Goal: Information Seeking & Learning: Find specific fact

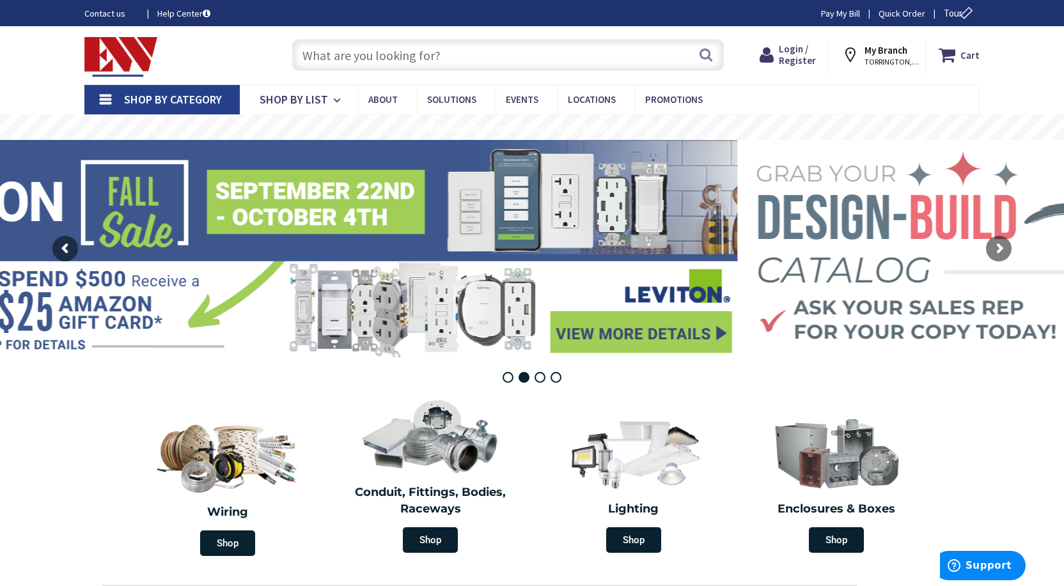
drag, startPoint x: 479, startPoint y: 53, endPoint x: 482, endPoint y: 37, distance: 16.3
click at [479, 53] on input "text" at bounding box center [507, 55] width 431 height 32
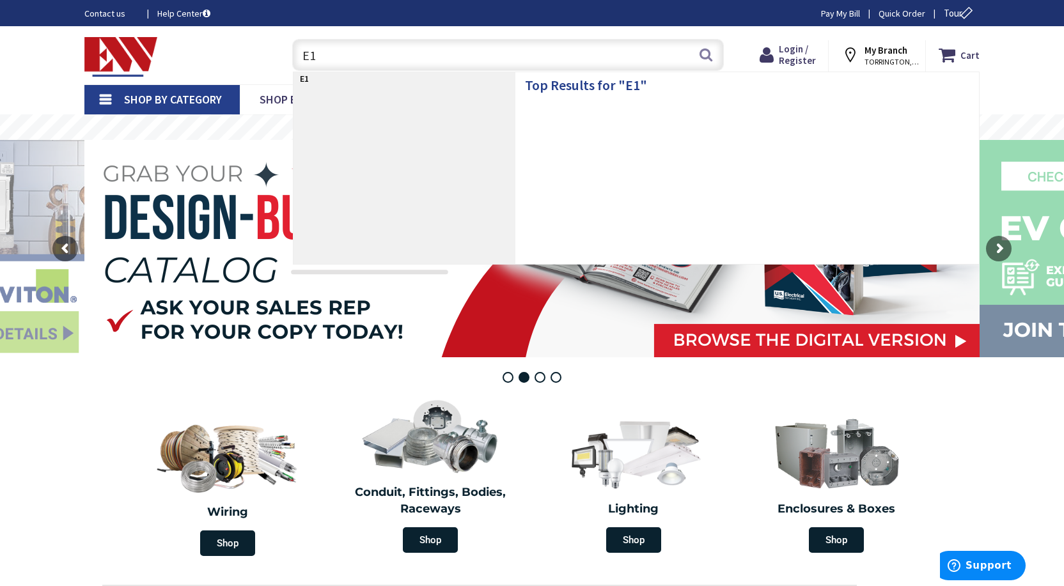
type input "E17"
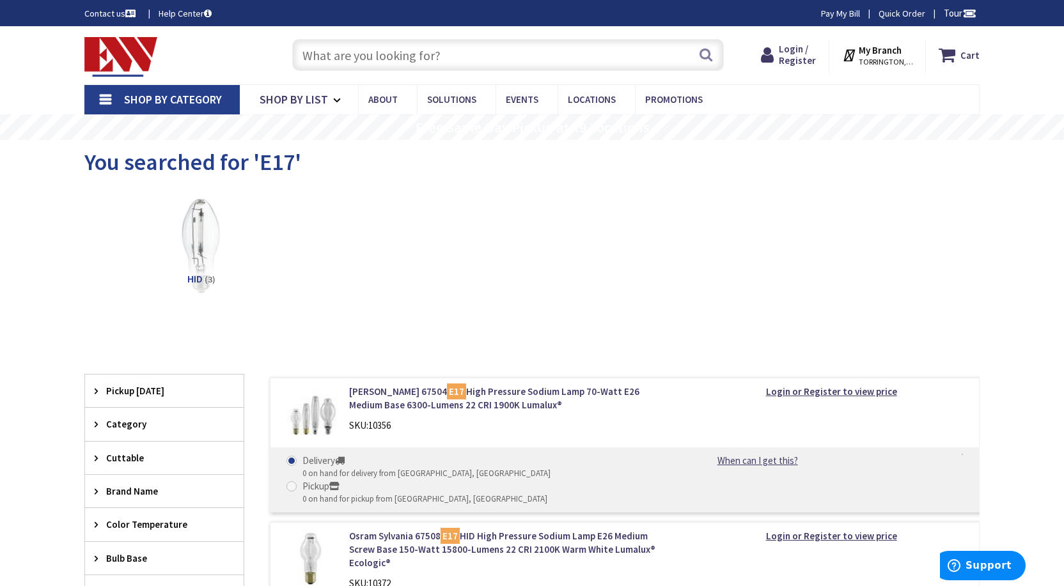
click at [371, 64] on input "text" at bounding box center [507, 55] width 431 height 32
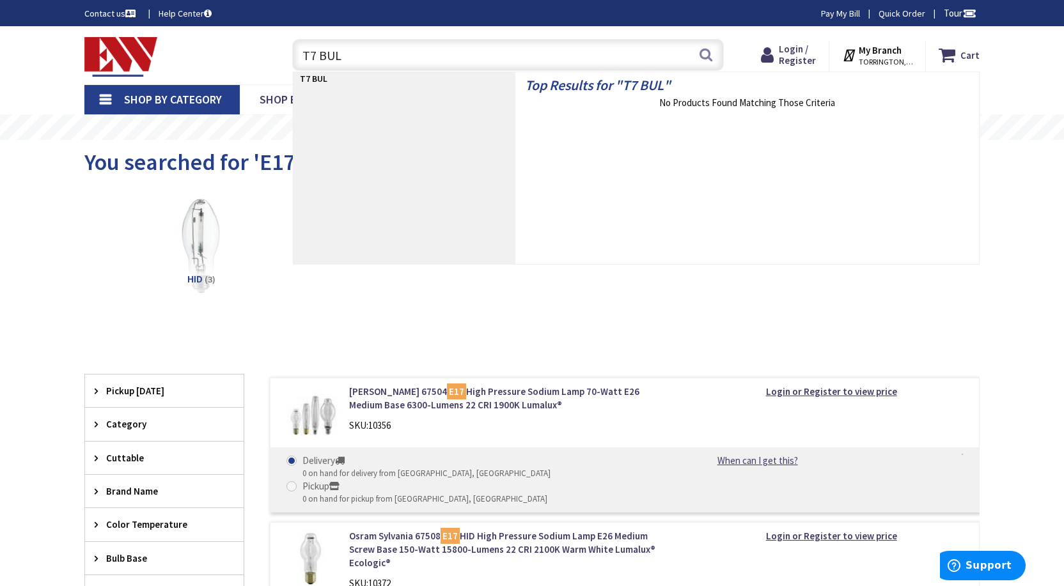
type input "T7 BULB"
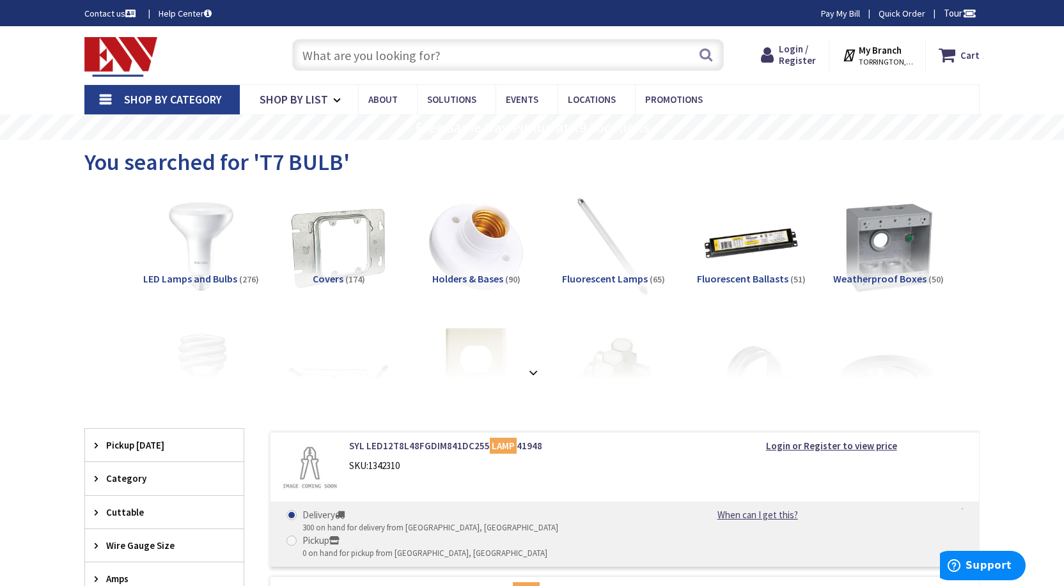
click at [211, 230] on img at bounding box center [201, 247] width 116 height 116
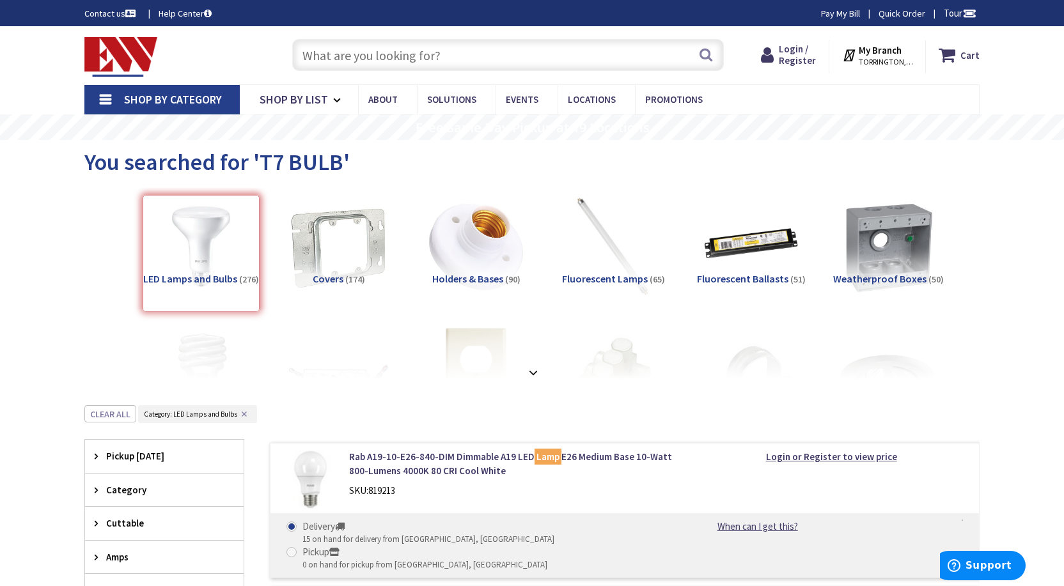
click at [537, 73] on div "Search" at bounding box center [505, 54] width 438 height 41
click at [541, 61] on input "text" at bounding box center [507, 55] width 431 height 32
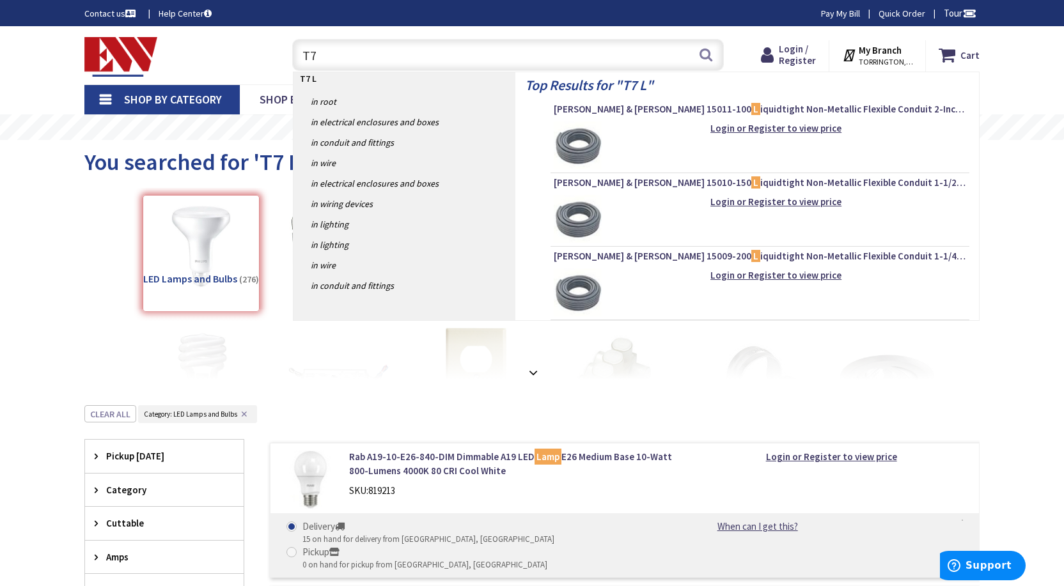
type input "T"
